Goal: Find specific page/section: Find specific page/section

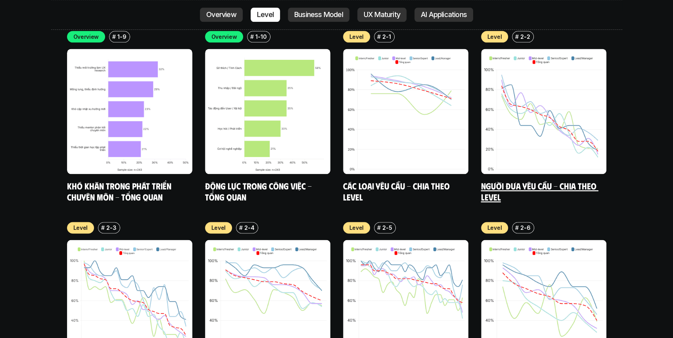
scroll to position [2719, 0]
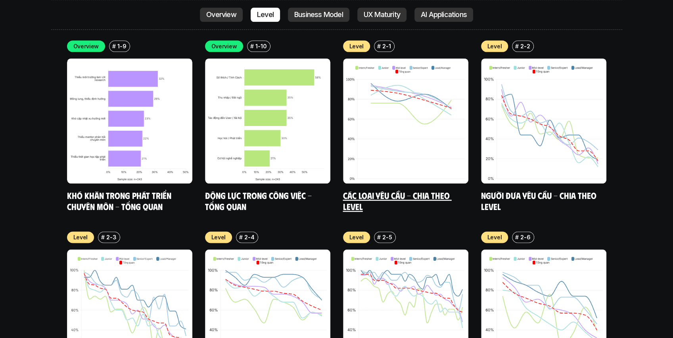
click at [416, 190] on link "Các loại yêu cầu - Chia theo level" at bounding box center [397, 201] width 109 height 22
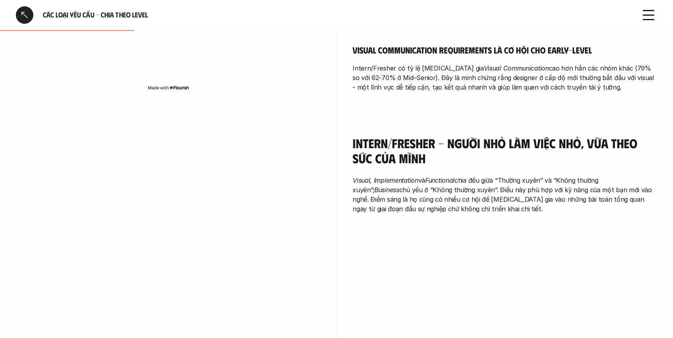
scroll to position [476, 0]
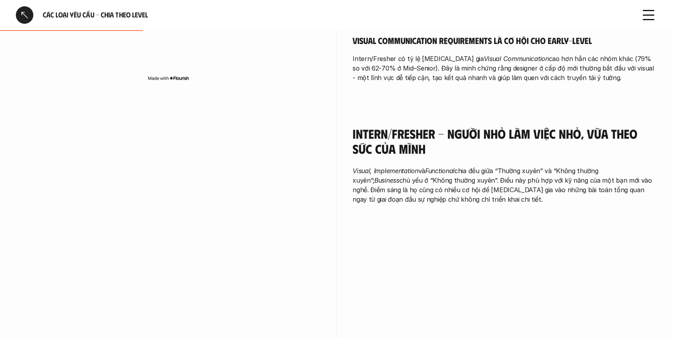
click at [25, 11] on div at bounding box center [24, 14] width 17 height 17
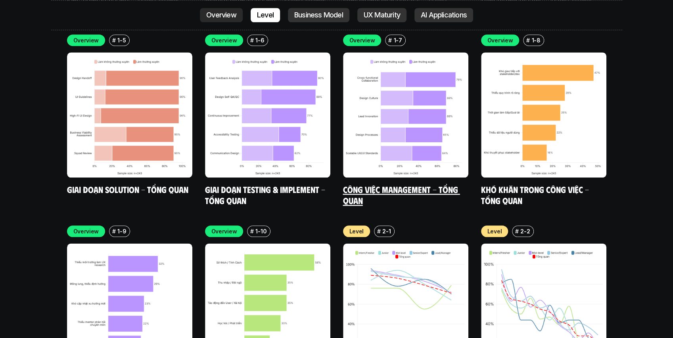
scroll to position [2719, 0]
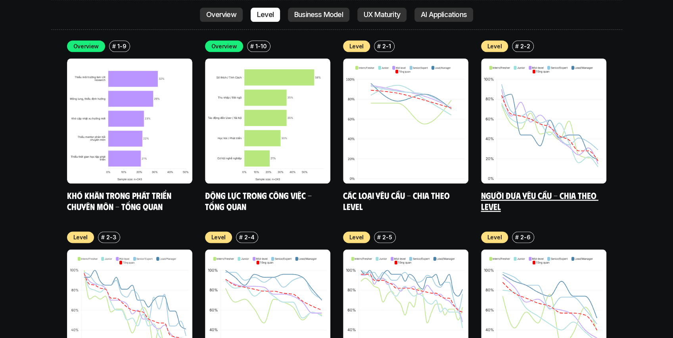
click at [590, 190] on link "Người đưa yêu cầu - Chia theo Level" at bounding box center [539, 201] width 117 height 22
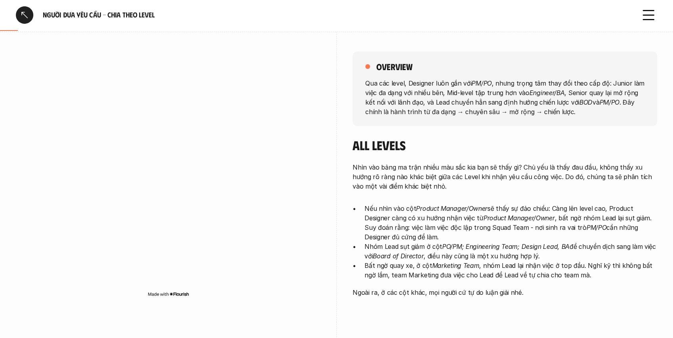
scroll to position [105, 0]
